Goal: Navigation & Orientation: Find specific page/section

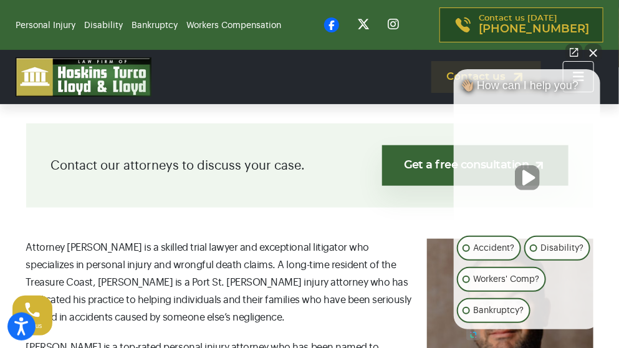
scroll to position [289, 0]
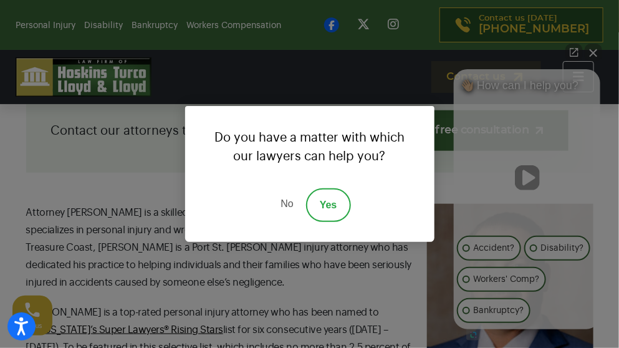
click at [285, 203] on link "No" at bounding box center [286, 205] width 37 height 34
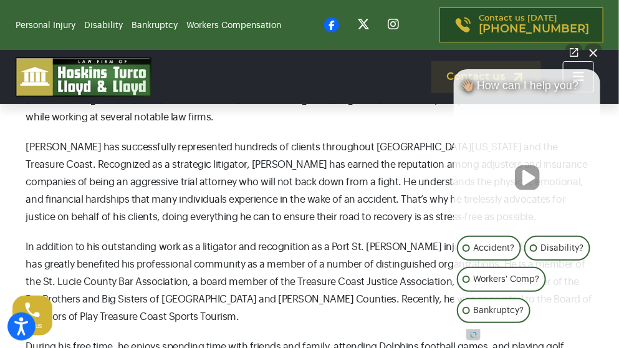
scroll to position [654, 0]
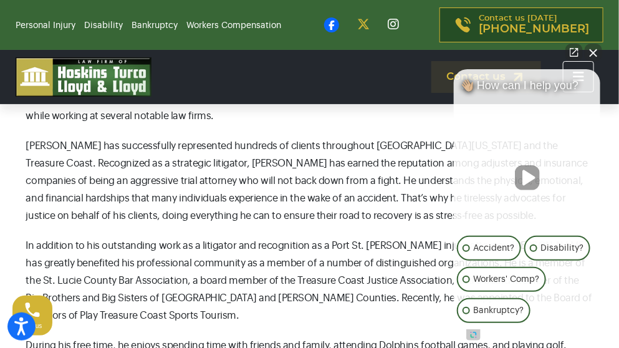
click at [370, 22] on icon at bounding box center [363, 24] width 12 height 12
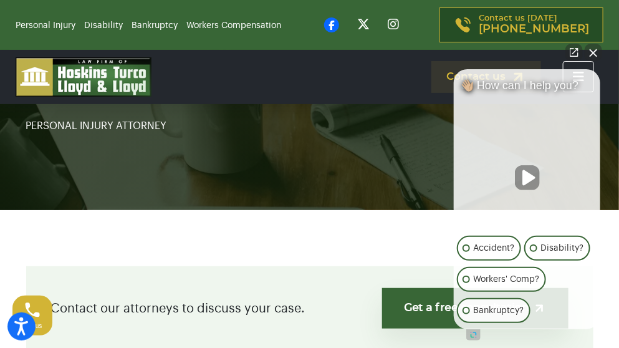
scroll to position [0, 0]
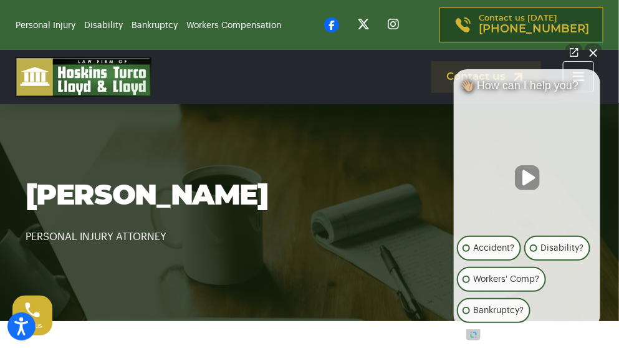
click at [84, 82] on img at bounding box center [84, 76] width 136 height 39
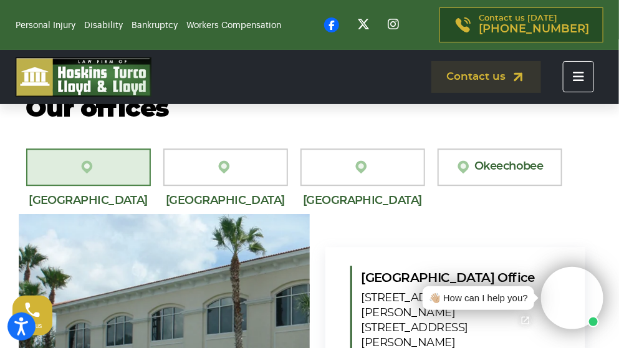
scroll to position [3691, 0]
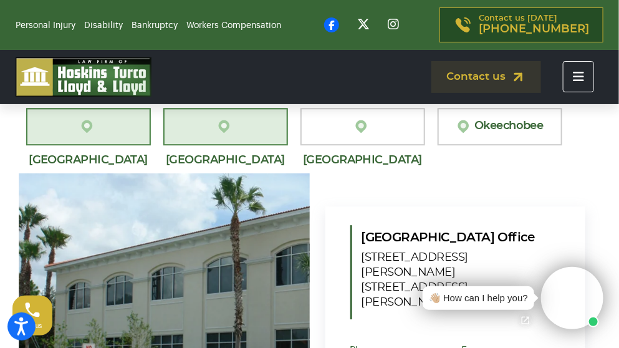
click at [216, 119] on img at bounding box center [225, 127] width 19 height 16
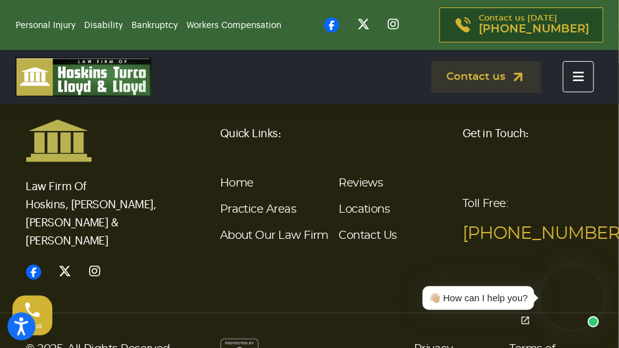
scroll to position [4739, 0]
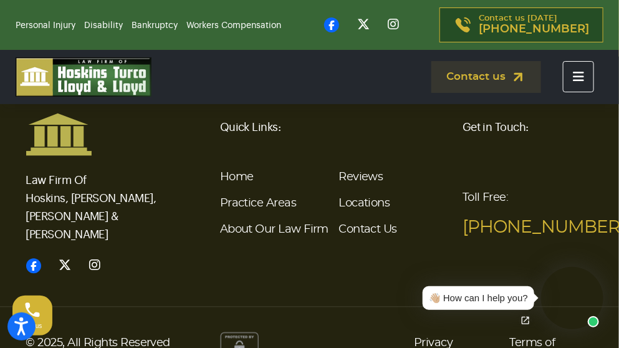
click at [332, 197] on ul "Home Practice Areas About Our Law Firm Reviews Locations Contact Us" at bounding box center [334, 204] width 228 height 79
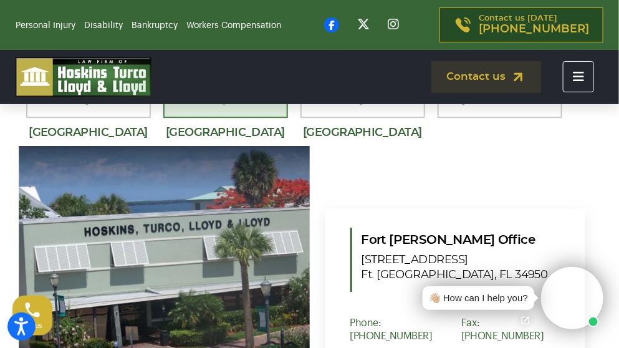
scroll to position [3718, 0]
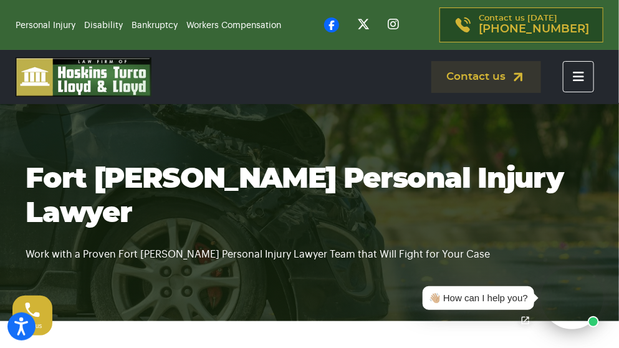
click at [598, 74] on nav "Personal Injury Car Accident Boating Accident Brain Injury Motorcycle Attorney …" at bounding box center [385, 77] width 437 height 32
click at [574, 75] on icon "Toggle navigation" at bounding box center [578, 76] width 11 height 12
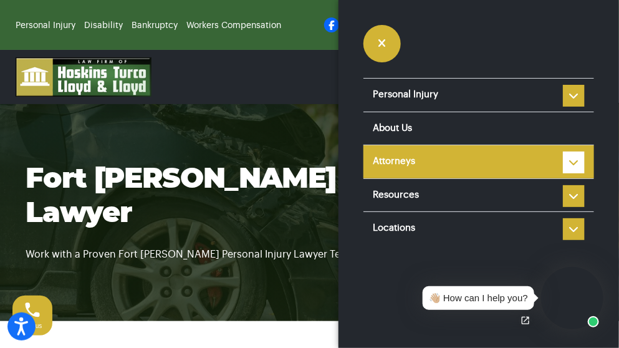
click at [495, 161] on link "Attorneys" at bounding box center [479, 161] width 231 height 33
